Goal: Check status: Check status

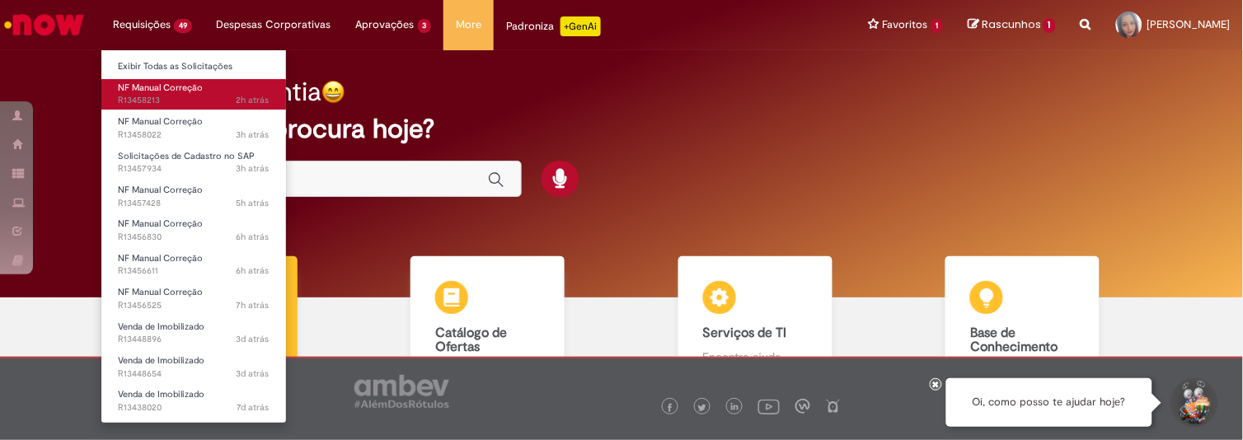
click at [187, 91] on span "NF Manual Correção" at bounding box center [160, 88] width 85 height 12
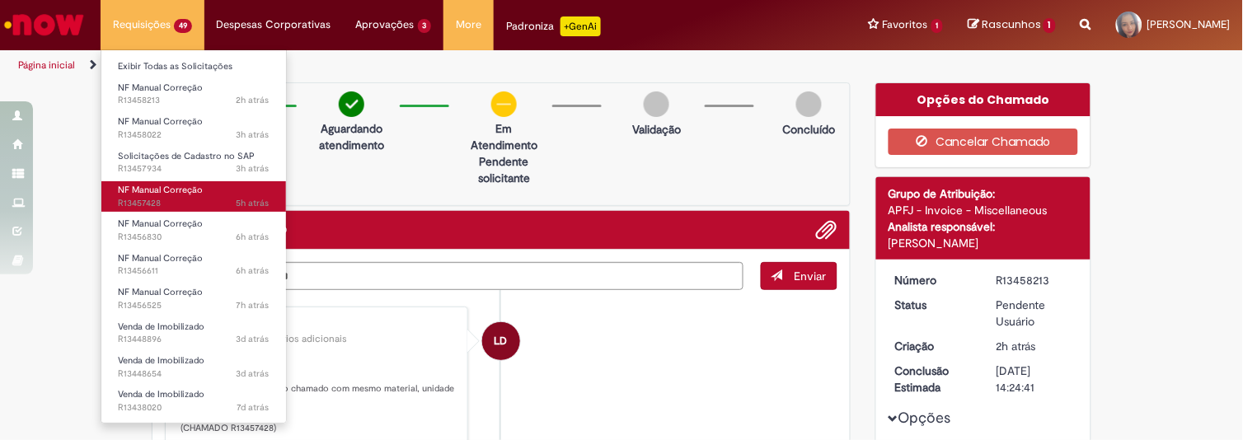
click at [162, 197] on span "5h atrás 5 horas atrás R13457428" at bounding box center [194, 203] width 152 height 13
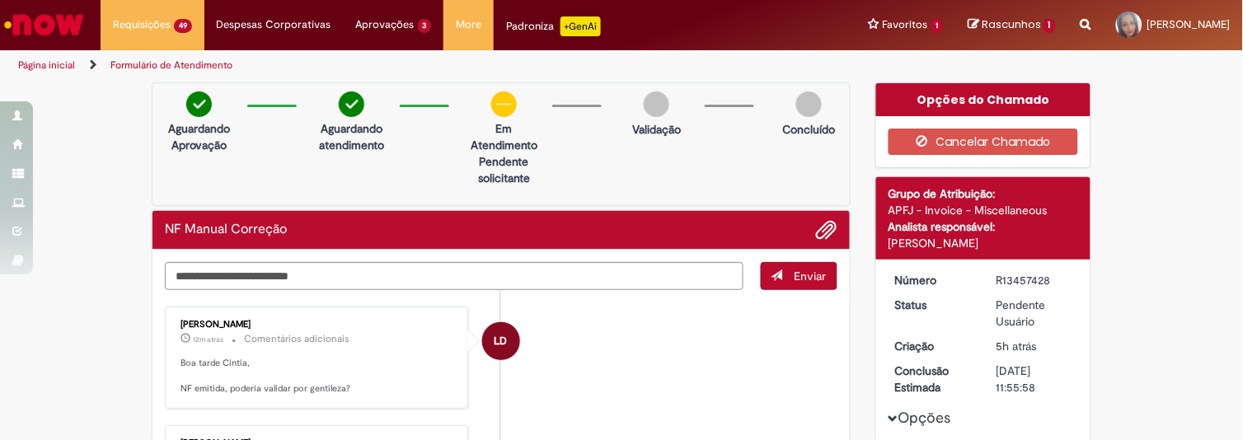
scroll to position [454, 0]
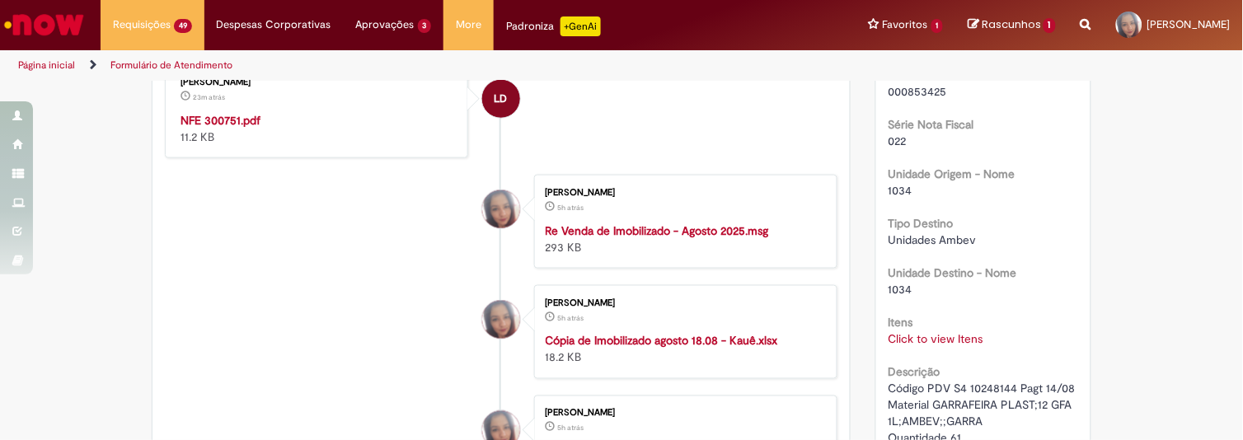
click at [233, 119] on strong "NFE 300751.pdf" at bounding box center [220, 120] width 80 height 15
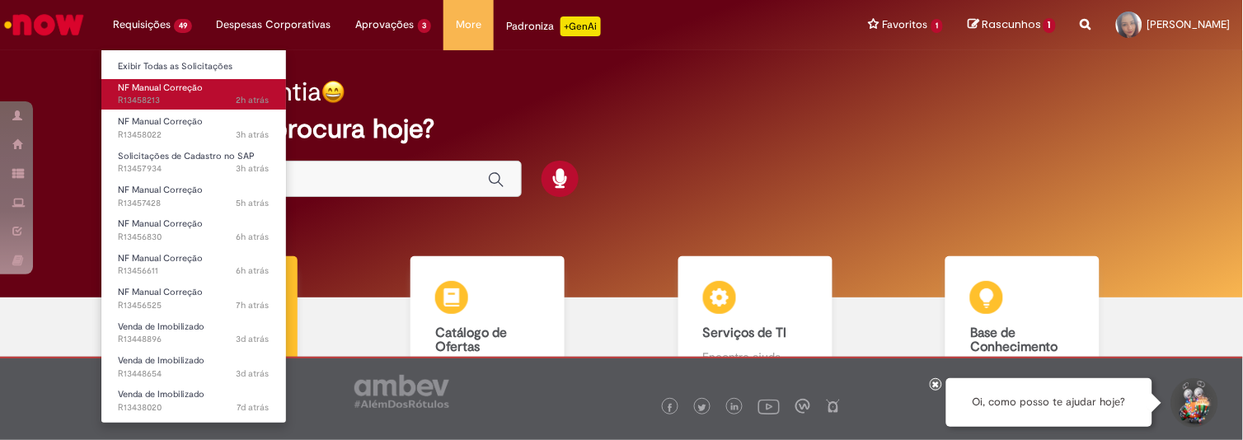
click at [174, 85] on span "NF Manual Correção" at bounding box center [160, 88] width 85 height 12
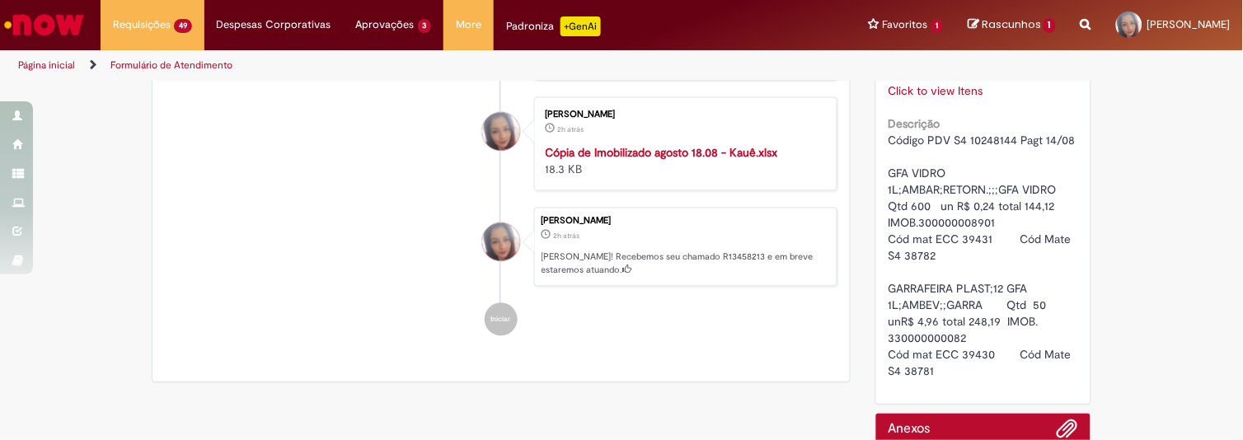
scroll to position [717, 0]
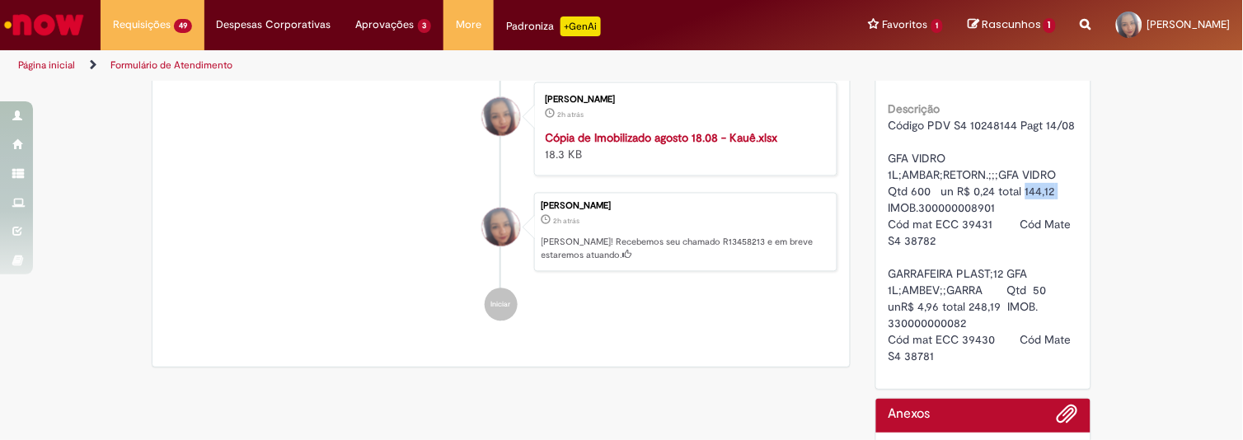
drag, startPoint x: 1017, startPoint y: 188, endPoint x: 1063, endPoint y: 190, distance: 46.2
click at [1063, 190] on div "Código PDV S4 10248144 Pagt 14/08 GFA VIDRO 1L;AMBAR;RETORN.;;;GFA VIDRO Qtd 60…" at bounding box center [983, 240] width 190 height 247
drag, startPoint x: 960, startPoint y: 306, endPoint x: 995, endPoint y: 309, distance: 35.6
click at [995, 309] on span "Código PDV S4 10248144 Pagt 14/08 GFA VIDRO 1L;AMBAR;RETORN.;;;GFA VIDRO Qtd 60…" at bounding box center [987, 241] width 198 height 246
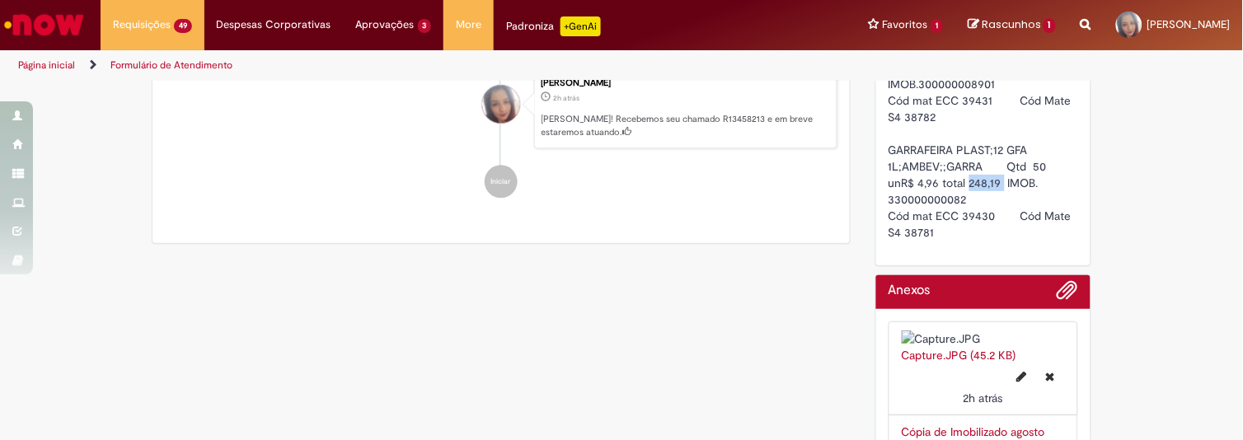
scroll to position [855, 0]
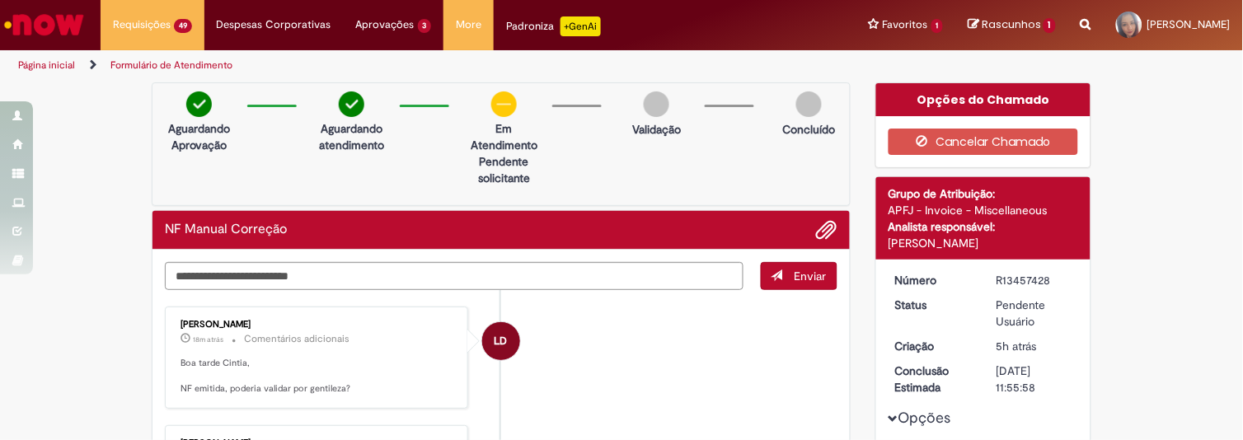
scroll to position [177, 0]
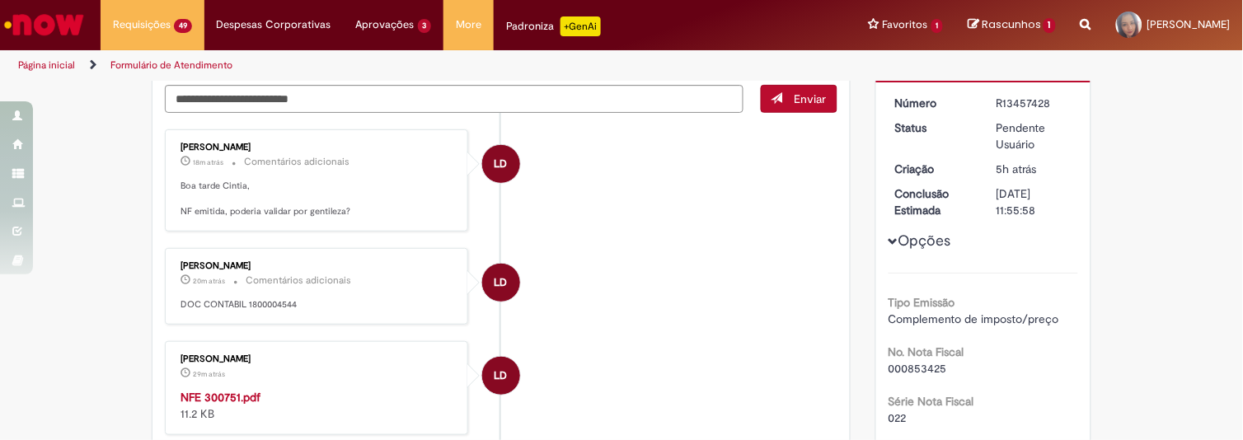
click at [232, 397] on strong "NFE 300751.pdf" at bounding box center [220, 397] width 80 height 15
